Goal: Information Seeking & Learning: Learn about a topic

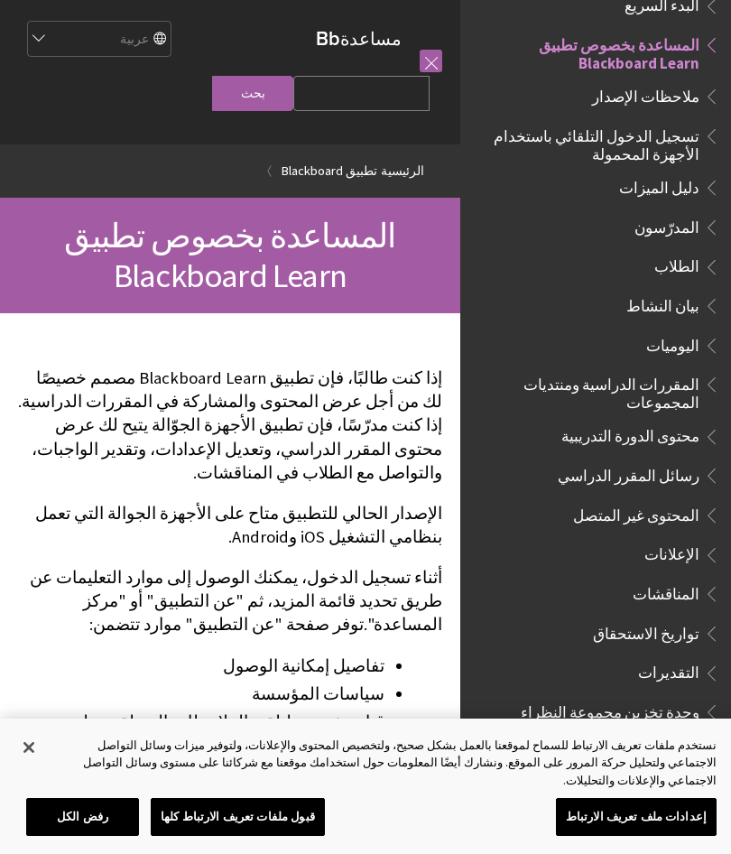
click at [159, 176] on ol "الرئيسية تطبيق Blackboard" at bounding box center [230, 170] width 424 height 53
click at [321, 176] on link "تطبيق Blackboard" at bounding box center [330, 171] width 96 height 23
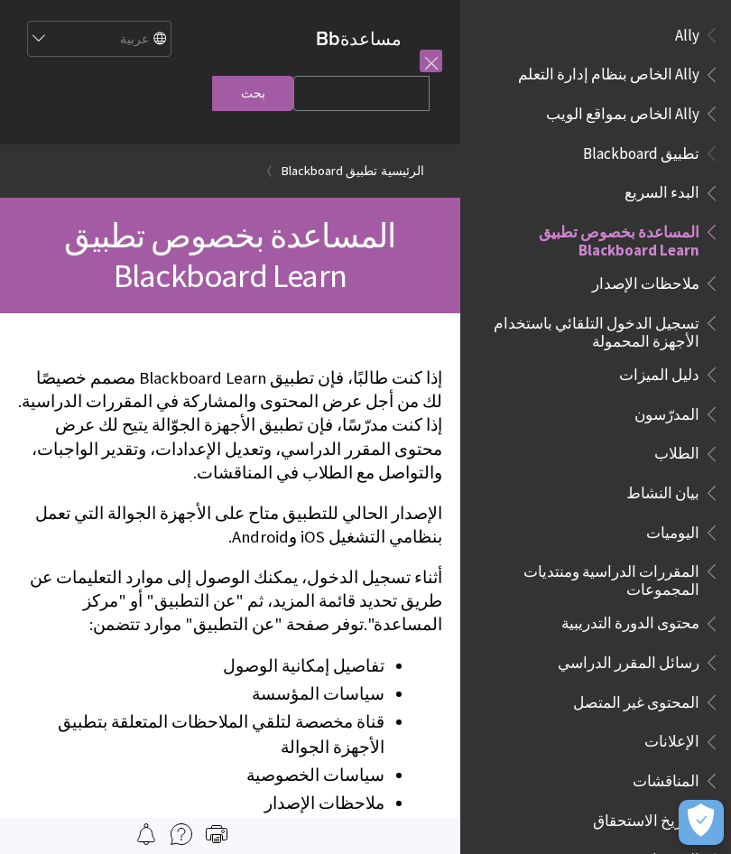
scroll to position [187, 0]
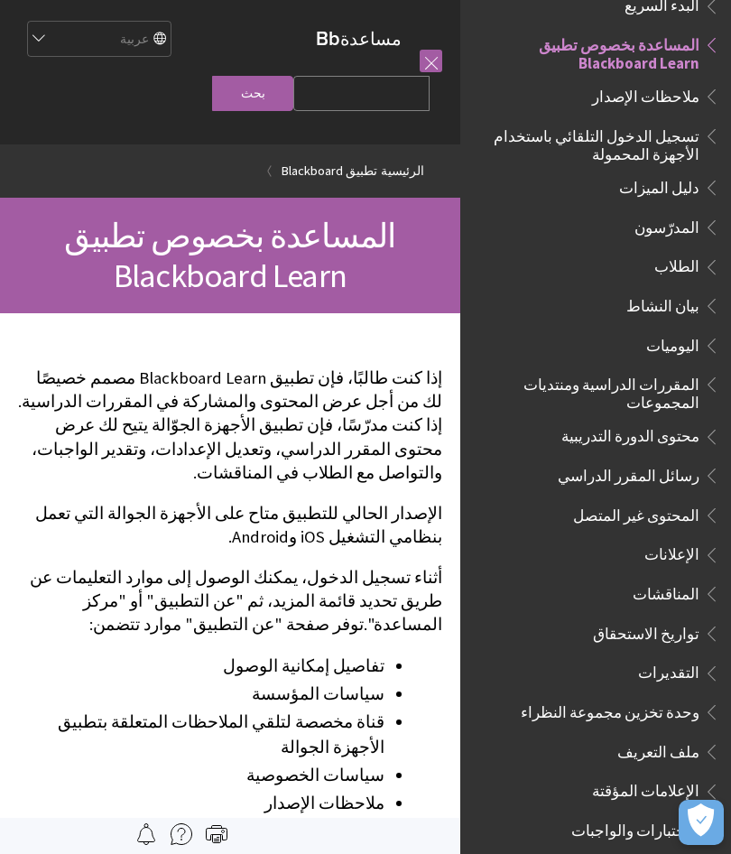
click at [597, 257] on span "الطلاب" at bounding box center [600, 267] width 240 height 31
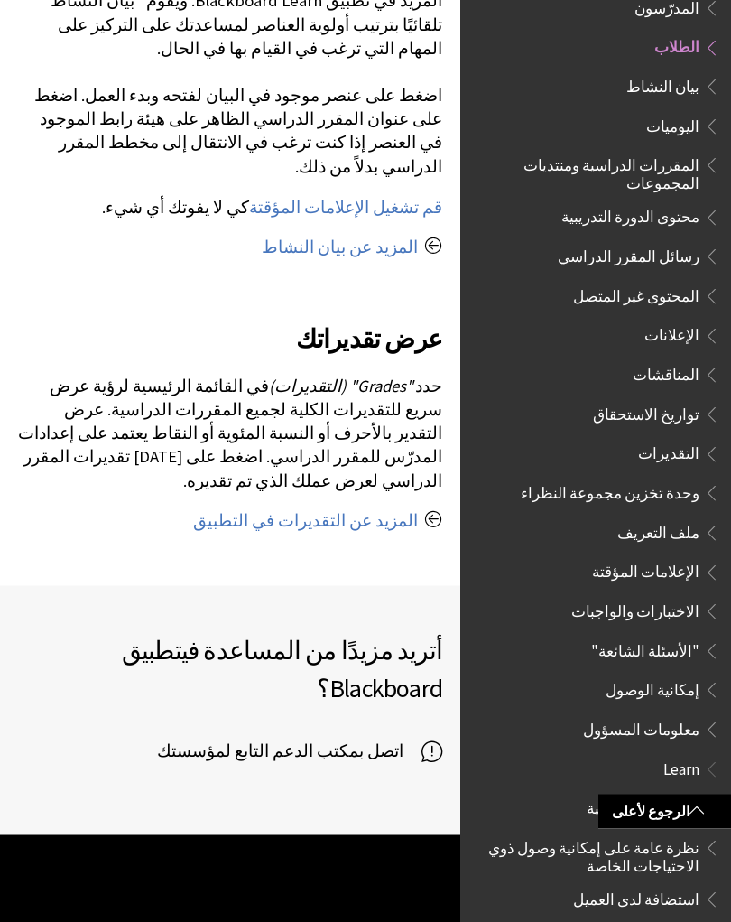
scroll to position [1988, 0]
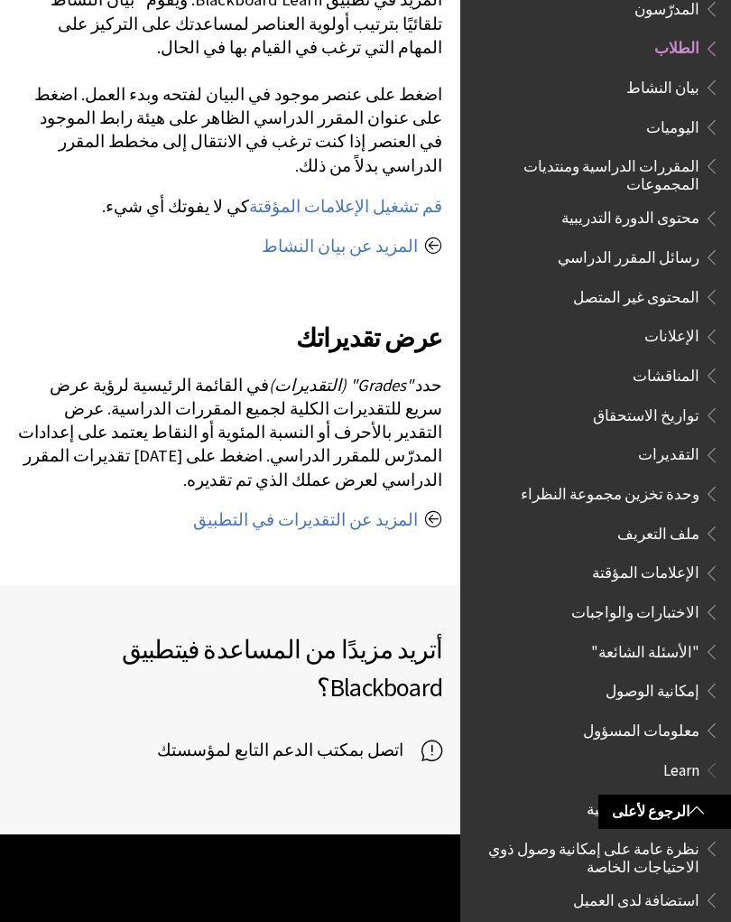
click at [269, 509] on link "المزيد عن التقديرات في التطبيق" at bounding box center [305, 520] width 225 height 22
